Goal: Task Accomplishment & Management: Use online tool/utility

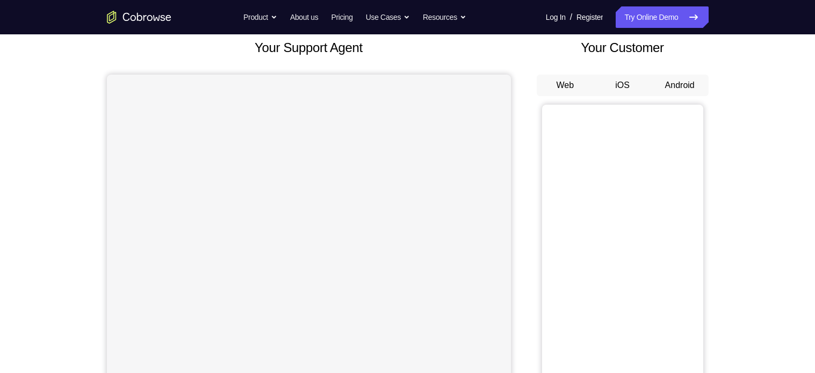
scroll to position [65, 0]
click at [679, 82] on button "Android" at bounding box center [679, 85] width 57 height 21
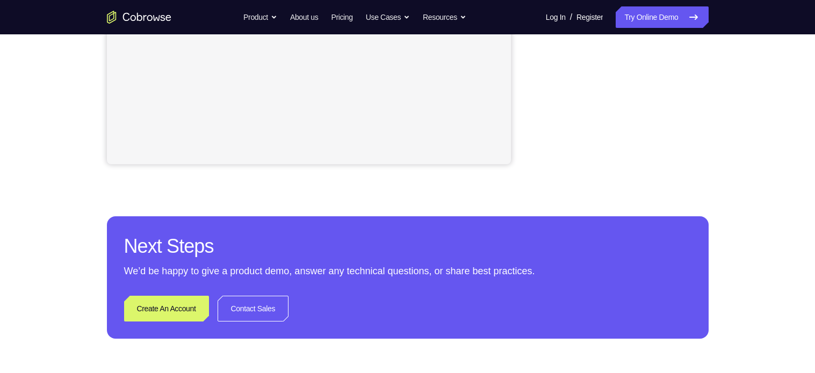
scroll to position [345, 0]
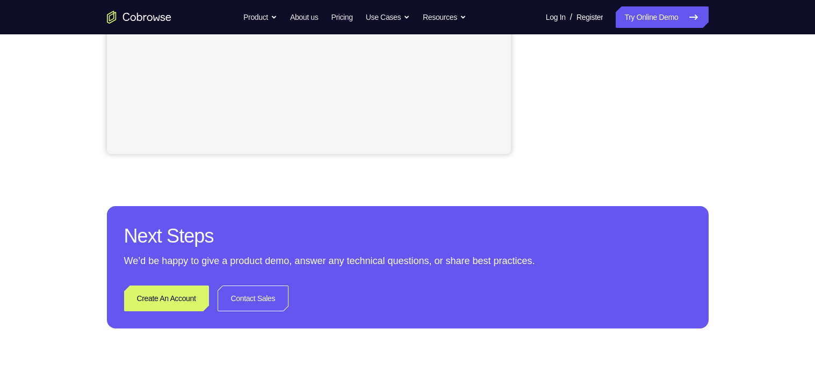
click at [768, 73] on div "Your Support Agent Your Customer Web iOS Android Next Steps We’d be happy to gi…" at bounding box center [407, 43] width 815 height 709
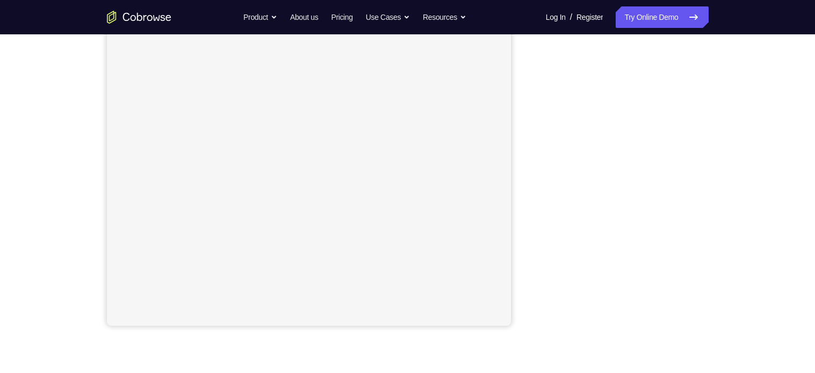
scroll to position [177, 0]
click at [753, 62] on div "Your Support Agent Your Customer Web iOS Android Next Steps We’d be happy to gi…" at bounding box center [407, 212] width 815 height 709
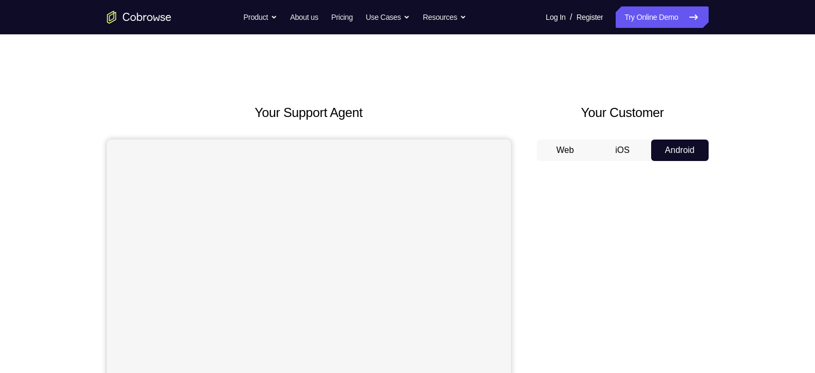
scroll to position [1, 0]
click at [661, 12] on link "Try Online Demo" at bounding box center [662, 16] width 92 height 21
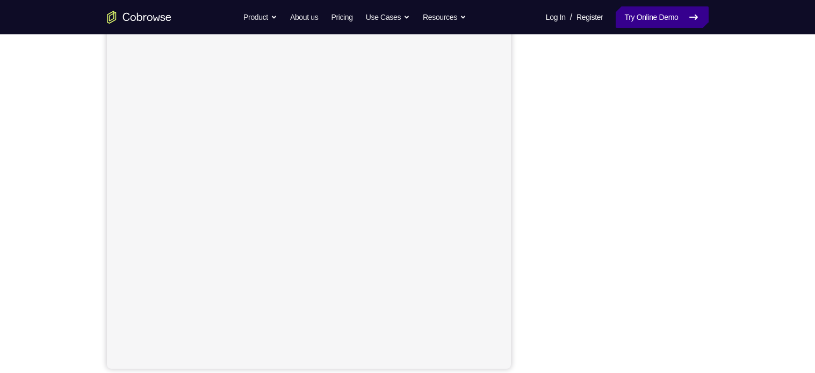
scroll to position [131, 0]
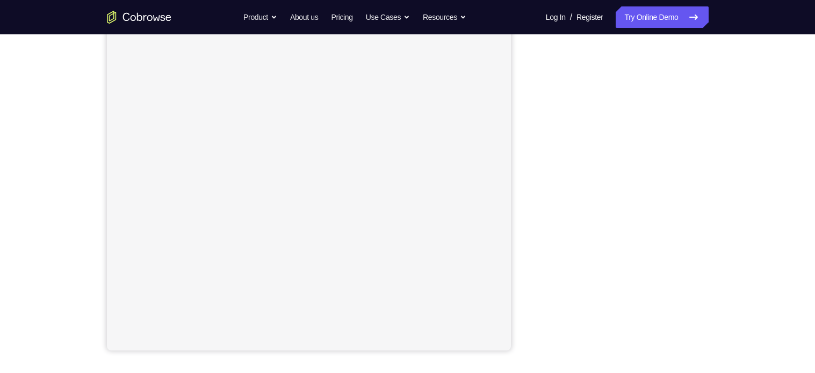
scroll to position [149, 0]
click at [703, 249] on div at bounding box center [623, 185] width 172 height 330
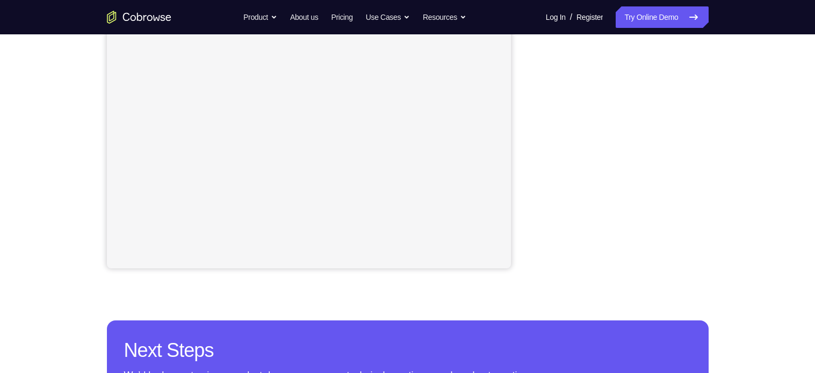
scroll to position [232, 0]
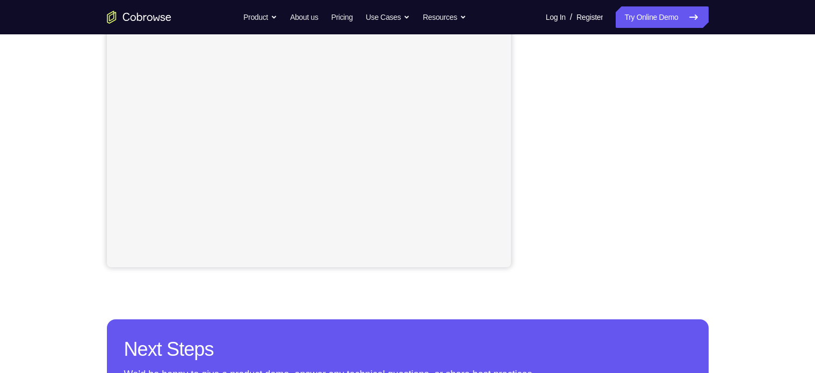
click at [722, 146] on div "Your Support Agent Your Customer Web iOS Android Next Steps We’d be happy to gi…" at bounding box center [408, 156] width 688 height 709
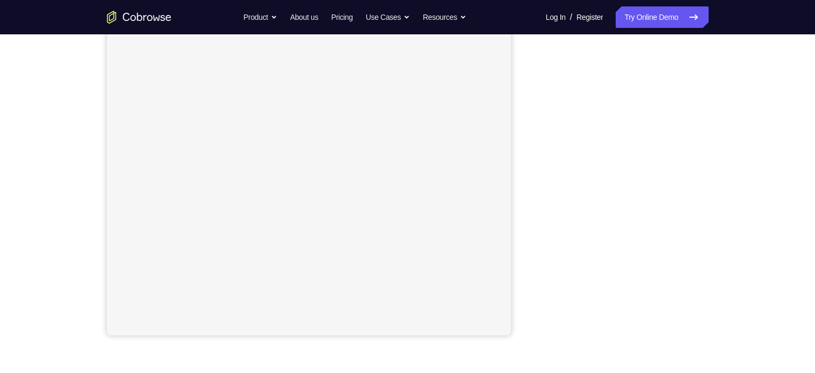
scroll to position [152, 0]
click at [746, 142] on div "Your Support Agent Your Customer Web iOS Android Next Steps We’d be happy to gi…" at bounding box center [408, 237] width 688 height 709
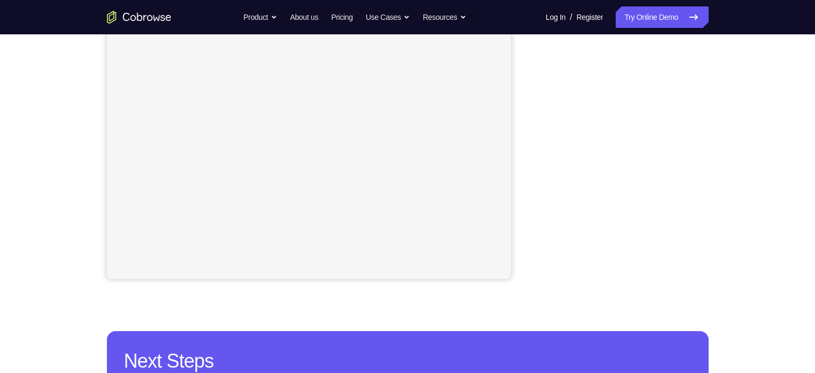
scroll to position [221, 0]
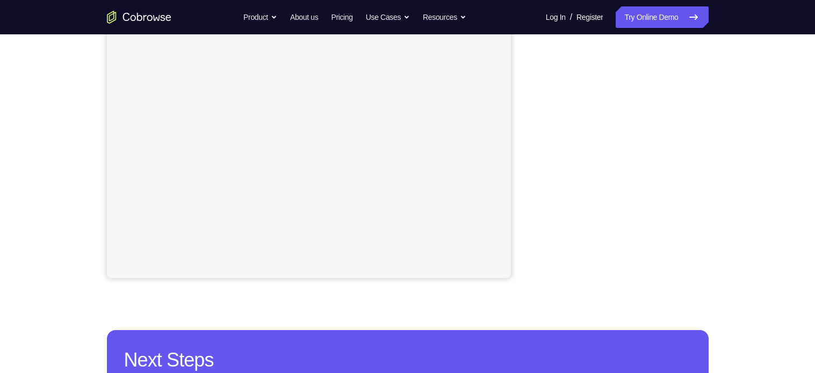
click at [783, 59] on div "Your Support Agent Your Customer Web iOS Android Next Steps We’d be happy to gi…" at bounding box center [407, 167] width 815 height 709
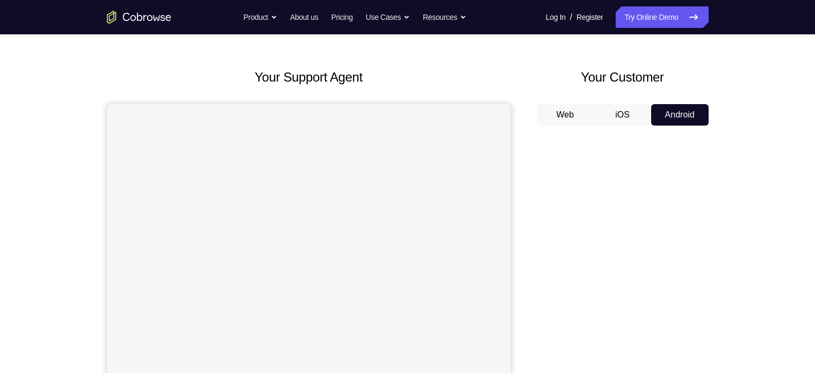
scroll to position [0, 0]
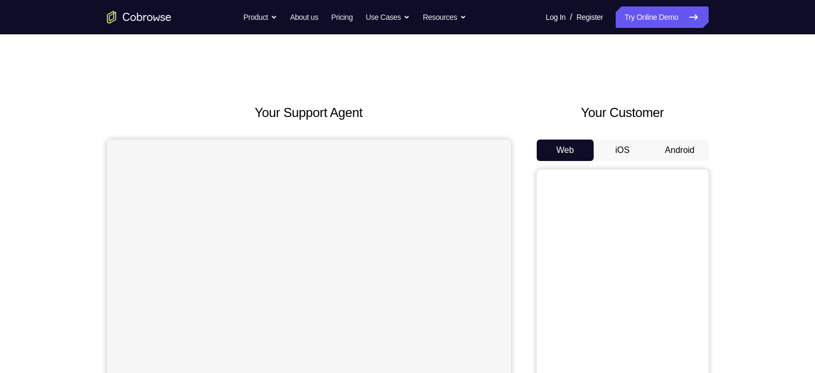
click at [693, 150] on button "Android" at bounding box center [679, 150] width 57 height 21
